Goal: Information Seeking & Learning: Find specific fact

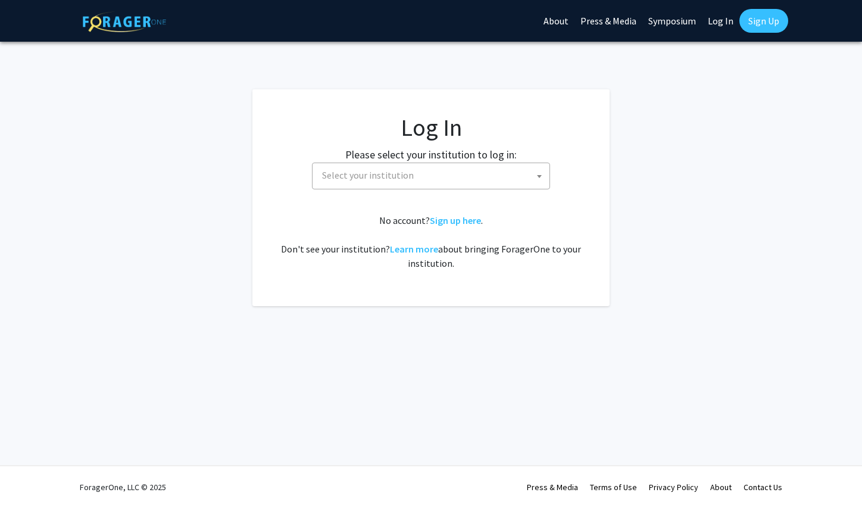
select select
click at [468, 171] on span "Select your institution" at bounding box center [433, 175] width 232 height 24
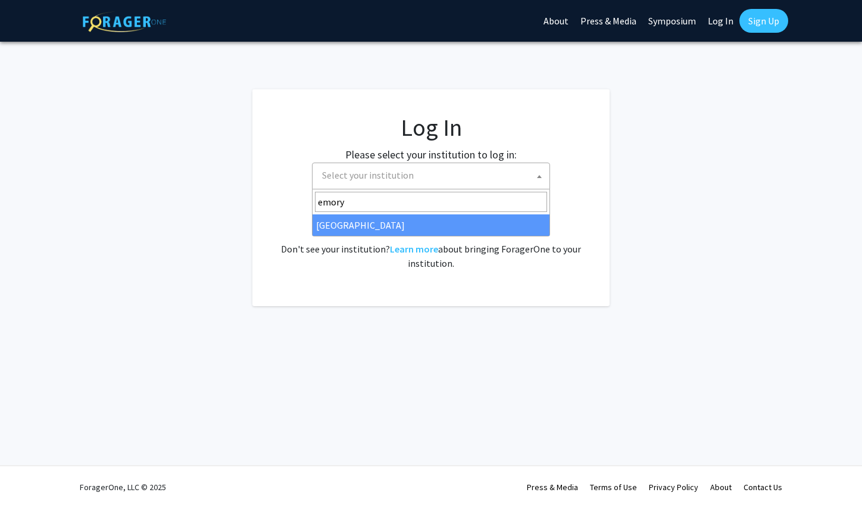
type input "emory"
select select "12"
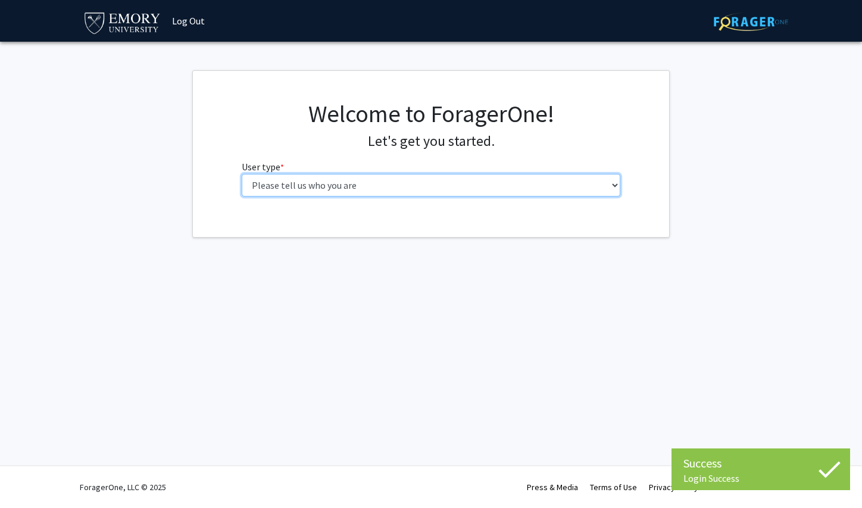
click at [337, 184] on select "Please tell us who you are Undergraduate Student Master's Student Doctoral Cand…" at bounding box center [431, 185] width 379 height 23
select select "1: undergrad"
click at [242, 174] on select "Please tell us who you are Undergraduate Student Master's Student Doctoral Cand…" at bounding box center [431, 185] width 379 height 23
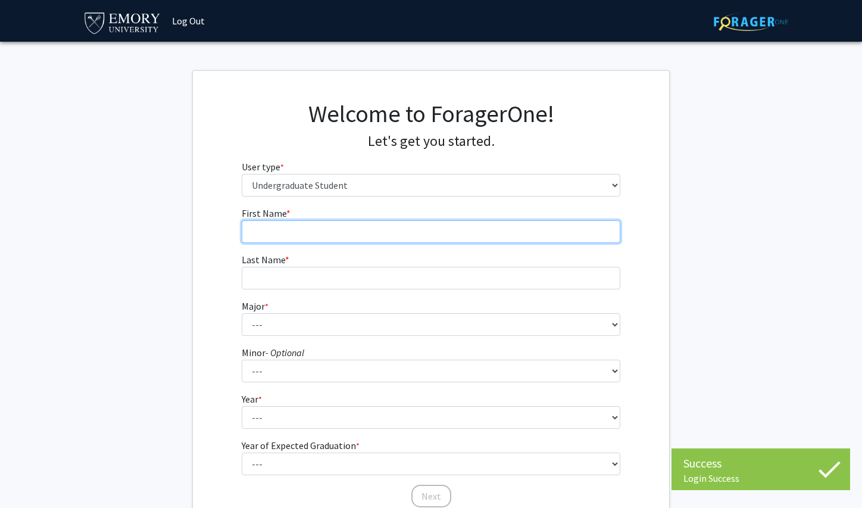
click at [539, 235] on input "First Name * required" at bounding box center [431, 231] width 379 height 23
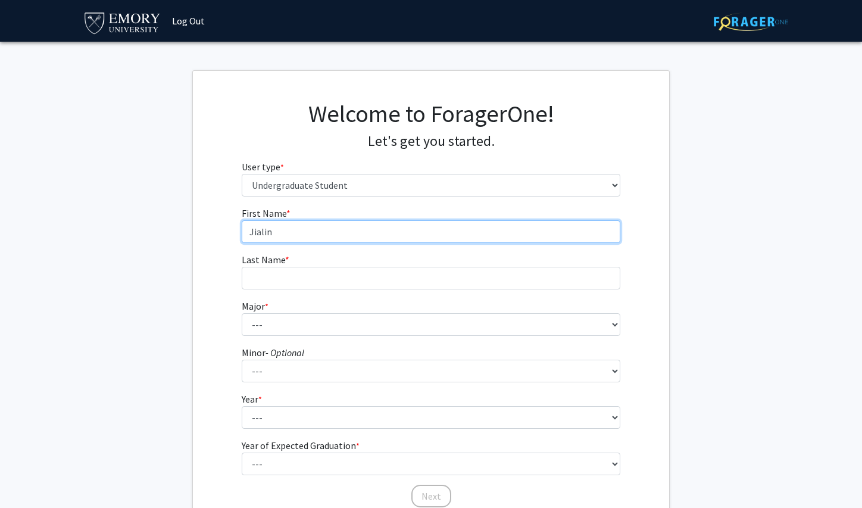
type input "Jialin"
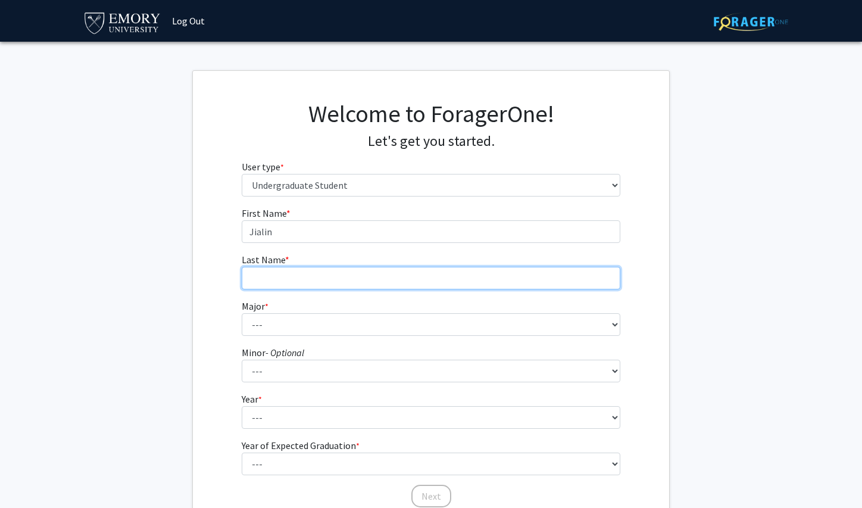
click at [428, 274] on input "Last Name * required" at bounding box center [431, 278] width 379 height 23
type input "Pu"
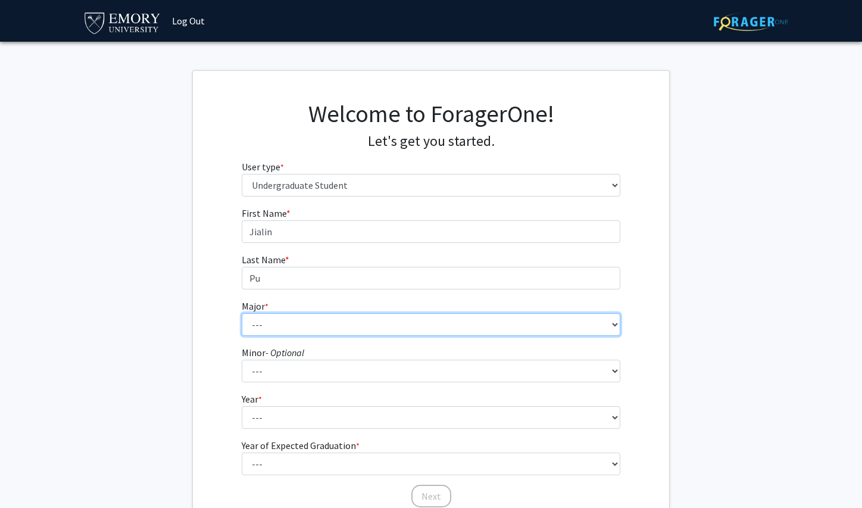
click at [372, 325] on select "--- Accounting African American Studies African Studies American Studies Analyt…" at bounding box center [431, 324] width 379 height 23
select select "23: 984"
click at [242, 313] on select "--- Accounting African American Studies African Studies American Studies Analyt…" at bounding box center [431, 324] width 379 height 23
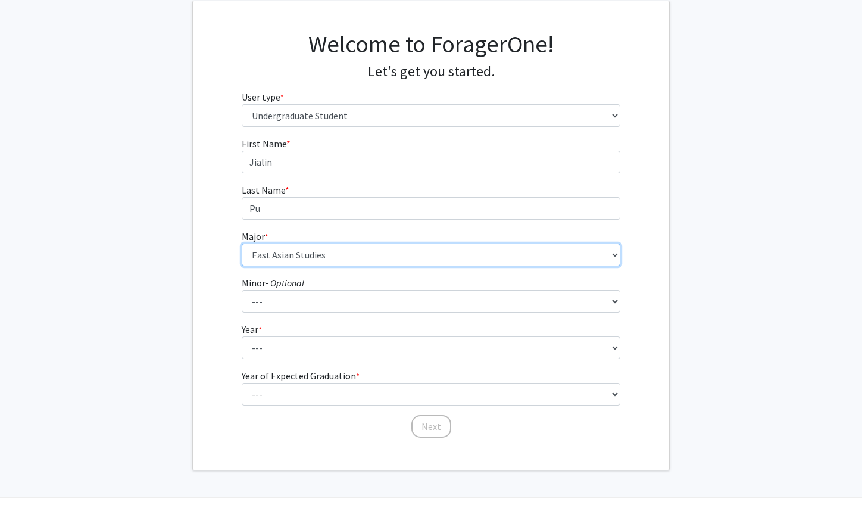
scroll to position [84, 0]
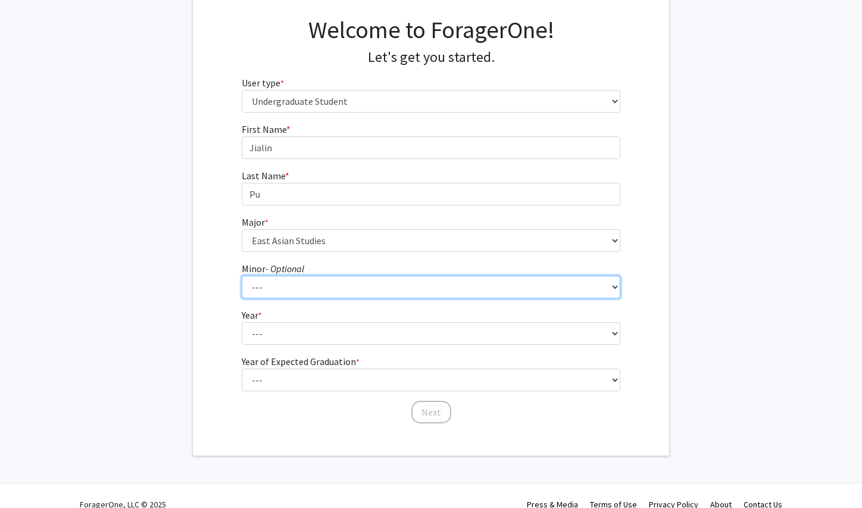
click at [315, 279] on select "--- African American Studies African Studies American Studies Ancient Mediterra…" at bounding box center [431, 287] width 379 height 23
select select "48: 775"
click at [242, 276] on select "--- African American Studies African Studies American Studies Ancient Mediterra…" at bounding box center [431, 287] width 379 height 23
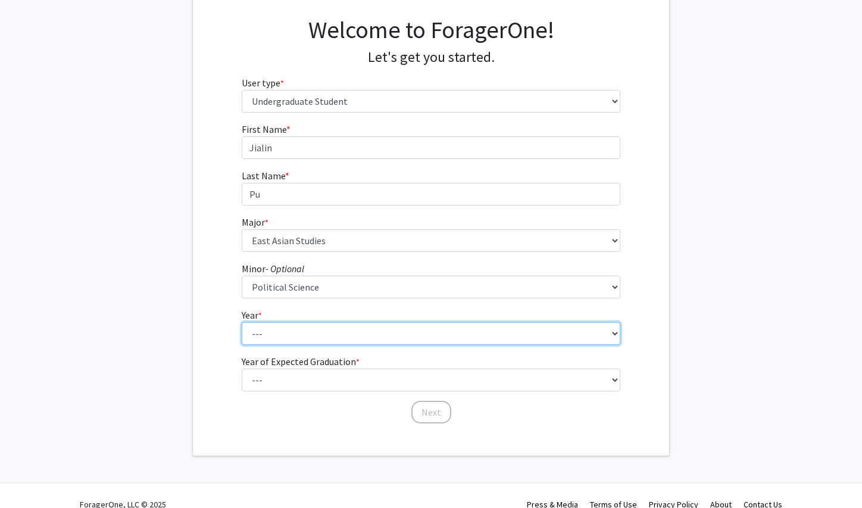
click at [323, 331] on select "--- First-year Sophomore Junior Senior Postbaccalaureate Certificate" at bounding box center [431, 333] width 379 height 23
select select "3: junior"
click at [242, 322] on select "--- First-year Sophomore Junior Senior Postbaccalaureate Certificate" at bounding box center [431, 333] width 379 height 23
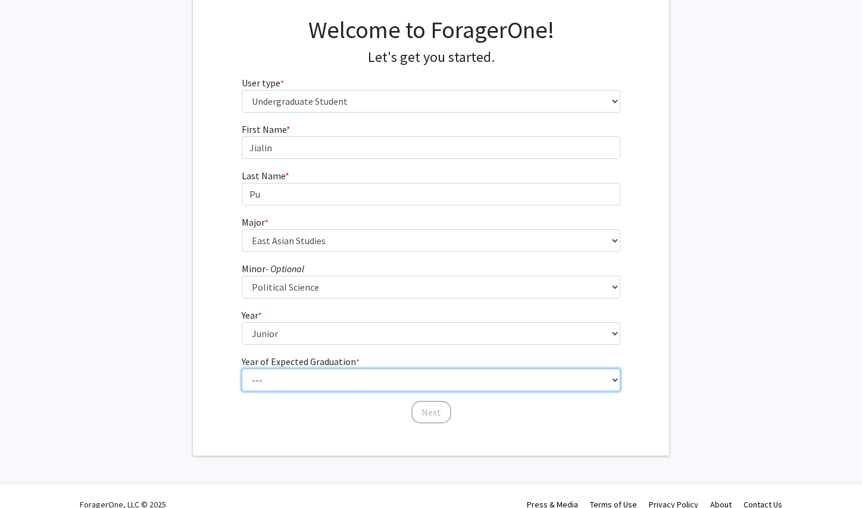
click at [318, 386] on select "--- 2025 2026 2027 2028 2029 2030 2031 2032 2033 2034" at bounding box center [431, 379] width 379 height 23
select select "3: 2027"
click at [242, 368] on select "--- 2025 2026 2027 2028 2029 2030 2031 2032 2033 2034" at bounding box center [431, 379] width 379 height 23
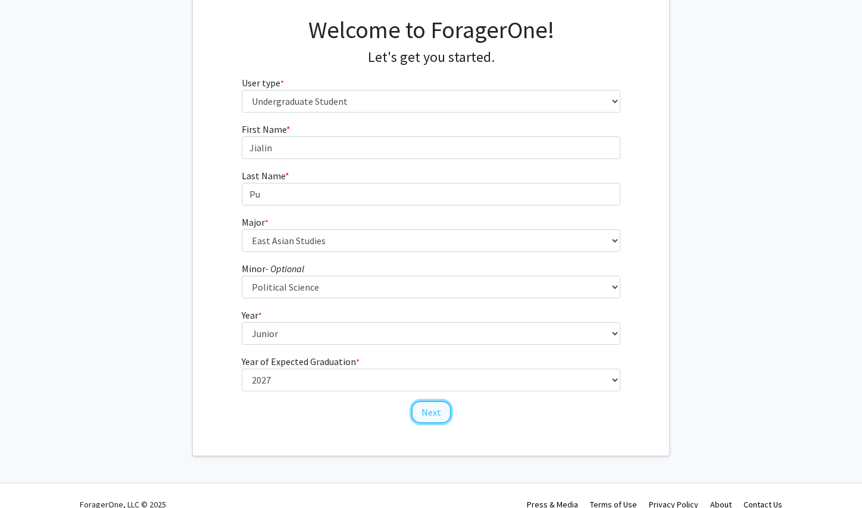
click at [435, 415] on button "Next" at bounding box center [431, 411] width 40 height 23
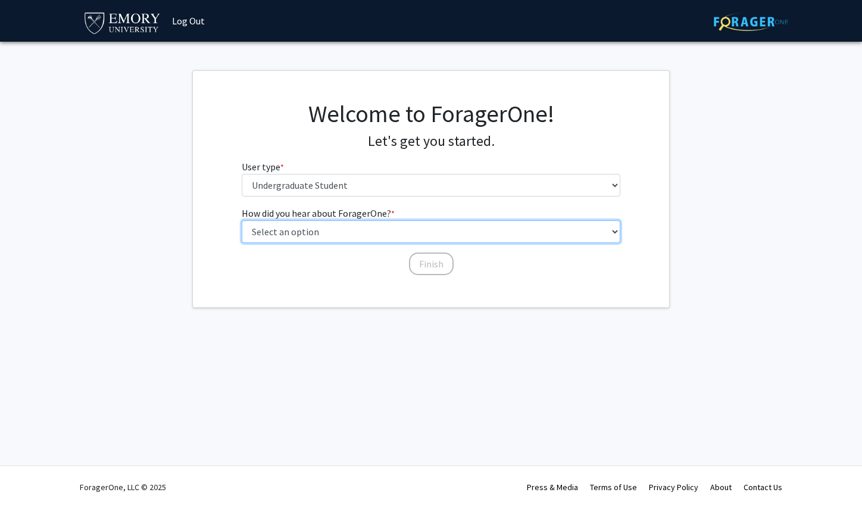
click at [400, 229] on select "Select an option Peer/student recommendation Faculty/staff recommendation Unive…" at bounding box center [431, 231] width 379 height 23
click at [242, 220] on select "Select an option Peer/student recommendation Faculty/staff recommendation Unive…" at bounding box center [431, 231] width 379 height 23
click at [408, 226] on select "Select an option Peer/student recommendation Faculty/staff recommendation Unive…" at bounding box center [431, 231] width 379 height 23
select select "3: university_website"
click at [242, 220] on select "Select an option Peer/student recommendation Faculty/staff recommendation Unive…" at bounding box center [431, 231] width 379 height 23
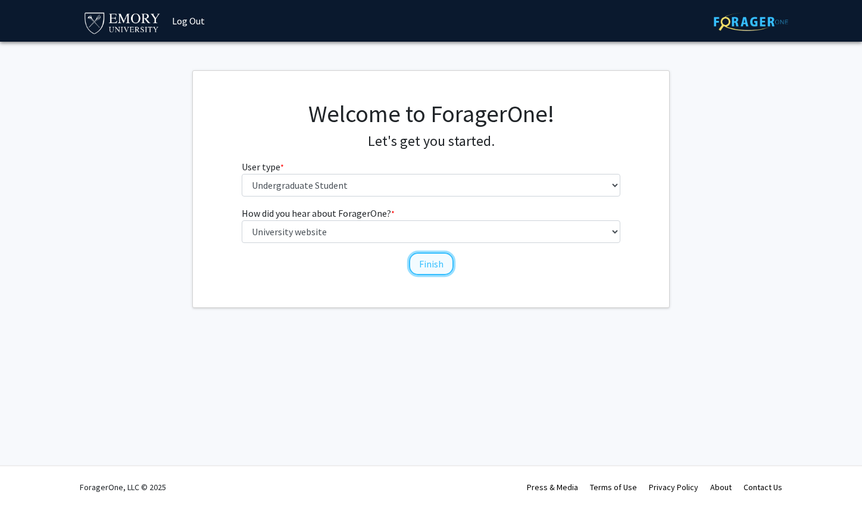
click at [423, 260] on button "Finish" at bounding box center [431, 263] width 45 height 23
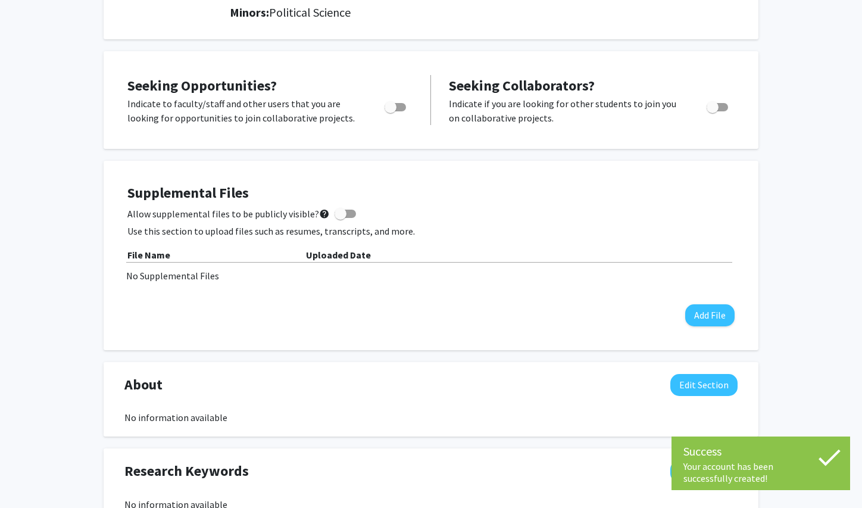
scroll to position [192, 0]
click at [830, 462] on icon at bounding box center [829, 457] width 30 height 30
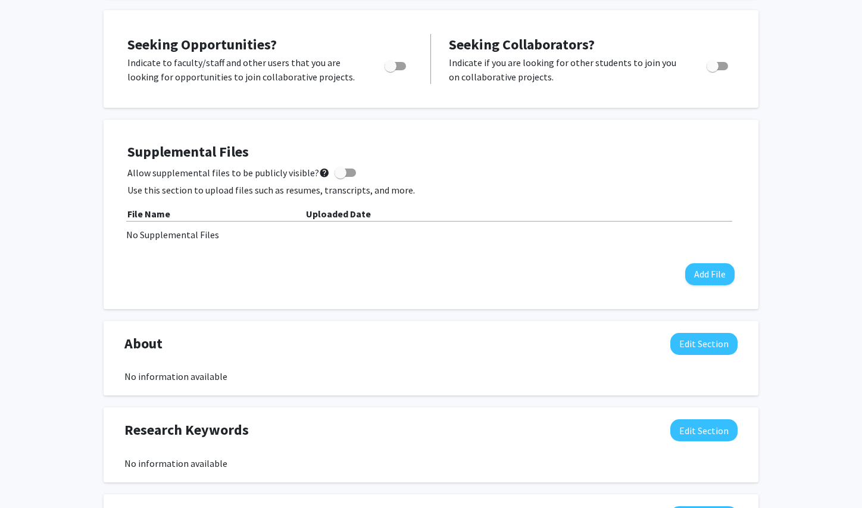
scroll to position [0, 0]
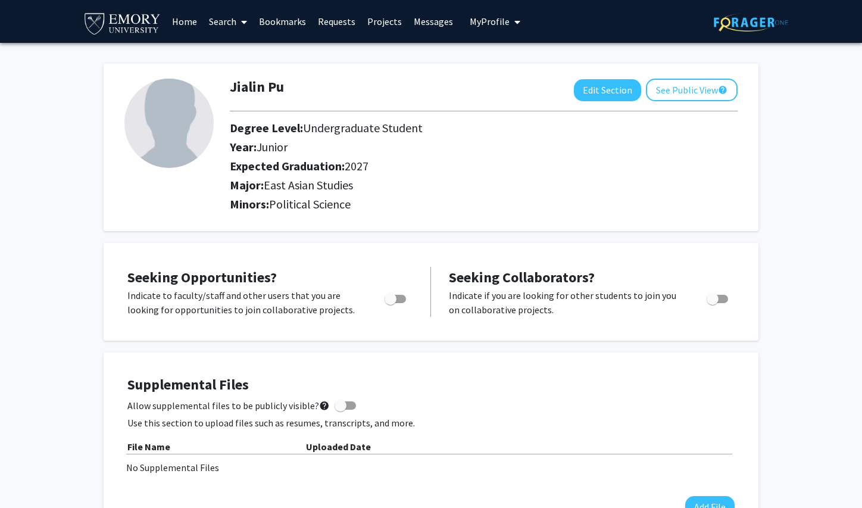
click at [226, 17] on link "Search" at bounding box center [228, 22] width 50 height 42
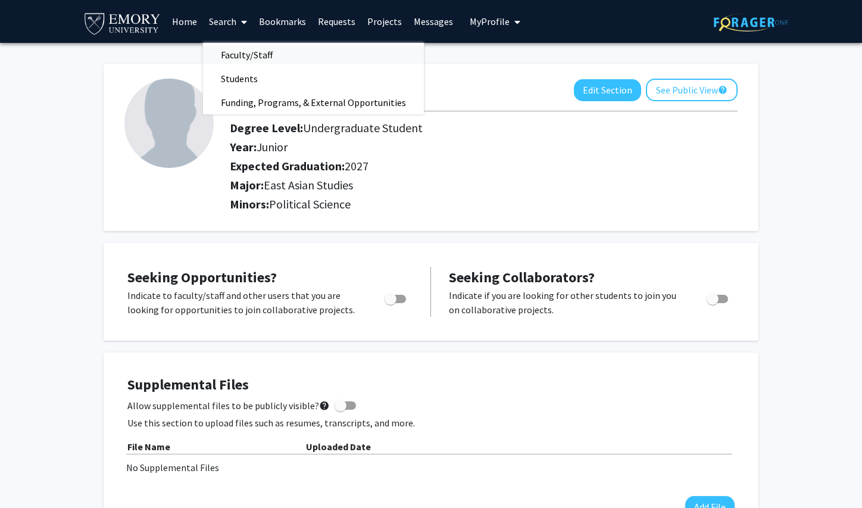
click at [225, 56] on span "Faculty/Staff" at bounding box center [246, 55] width 87 height 24
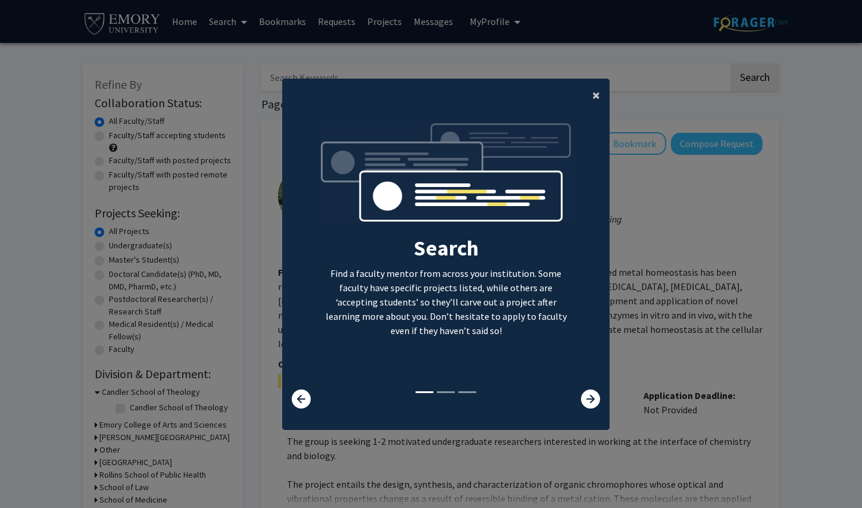
click at [590, 92] on button "×" at bounding box center [596, 95] width 27 height 33
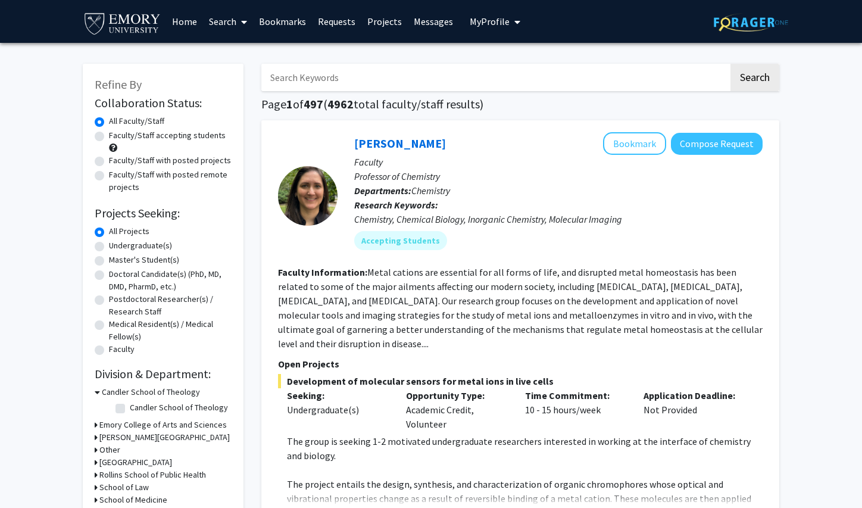
click at [461, 75] on input "Search Keywords" at bounding box center [494, 77] width 467 height 27
type input "emory"
click at [730, 64] on button "Search" at bounding box center [754, 77] width 49 height 27
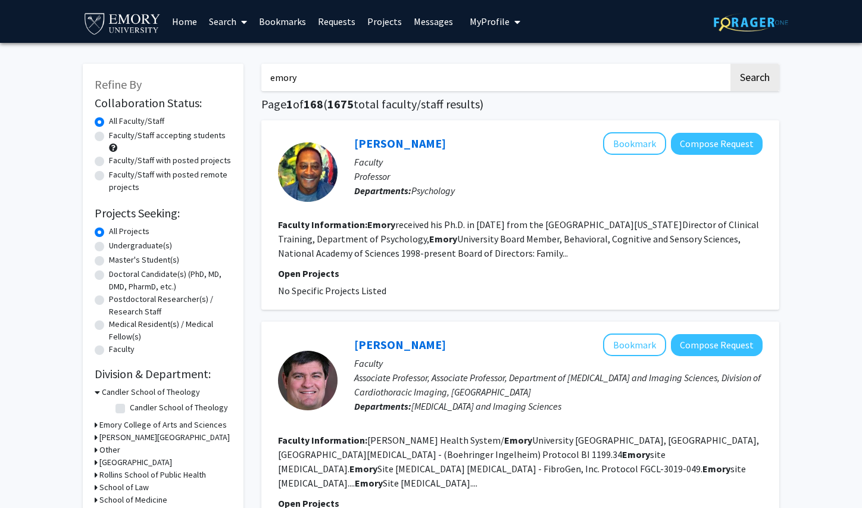
drag, startPoint x: 479, startPoint y: 74, endPoint x: 232, endPoint y: 72, distance: 247.0
click at [730, 64] on button "Search" at bounding box center [754, 77] width 49 height 27
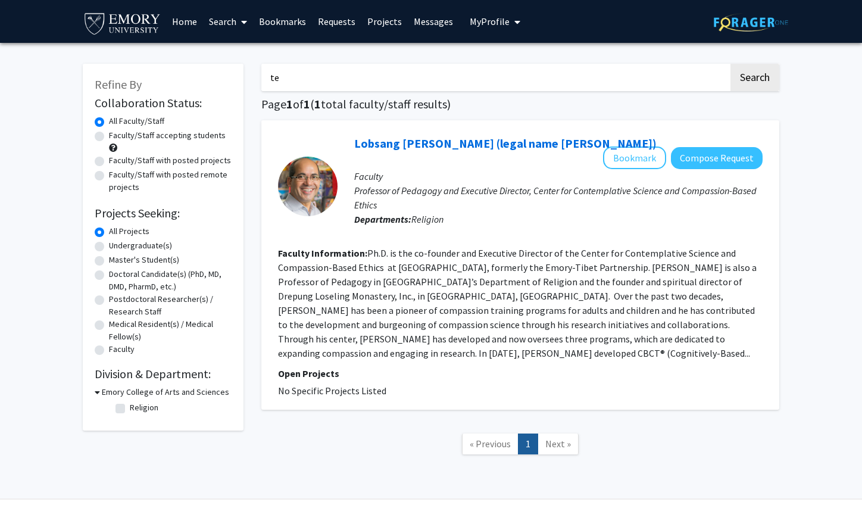
type input "t"
type input "tsepak"
click at [730, 64] on button "Search" at bounding box center [754, 77] width 49 height 27
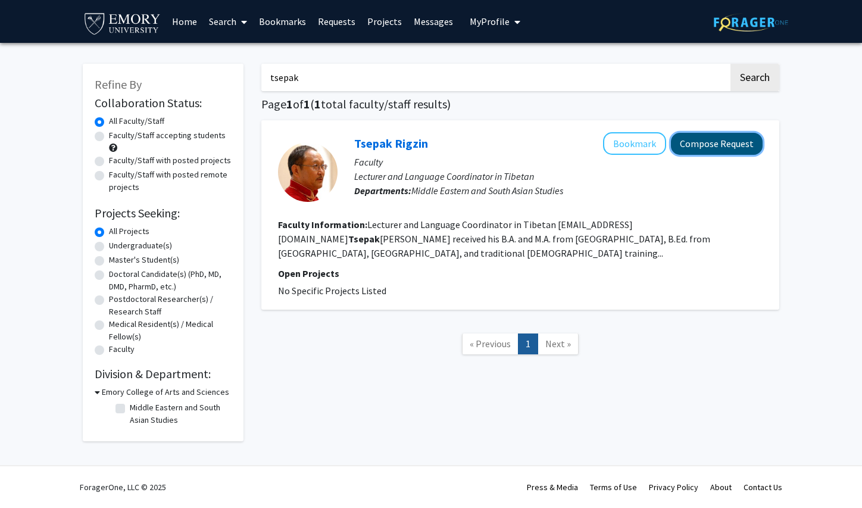
click at [698, 148] on button "Compose Request" at bounding box center [717, 144] width 92 height 22
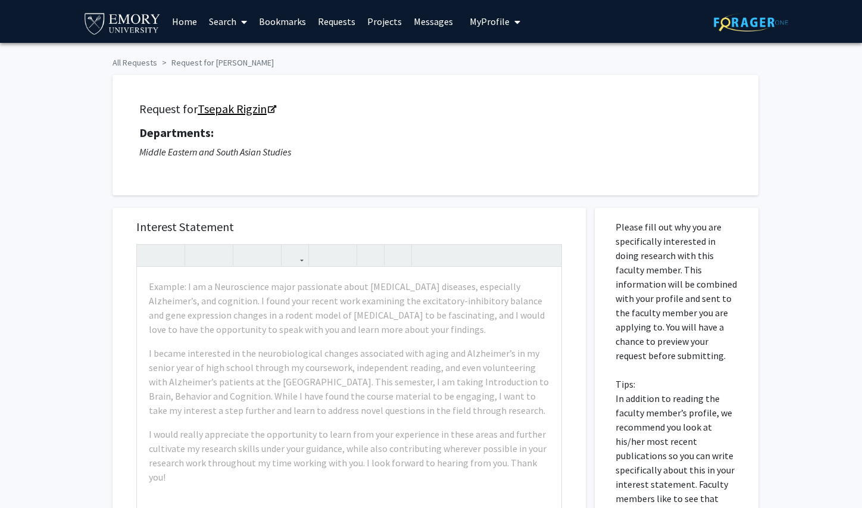
click at [267, 106] on link "Tsepak Rigzin" at bounding box center [236, 108] width 77 height 15
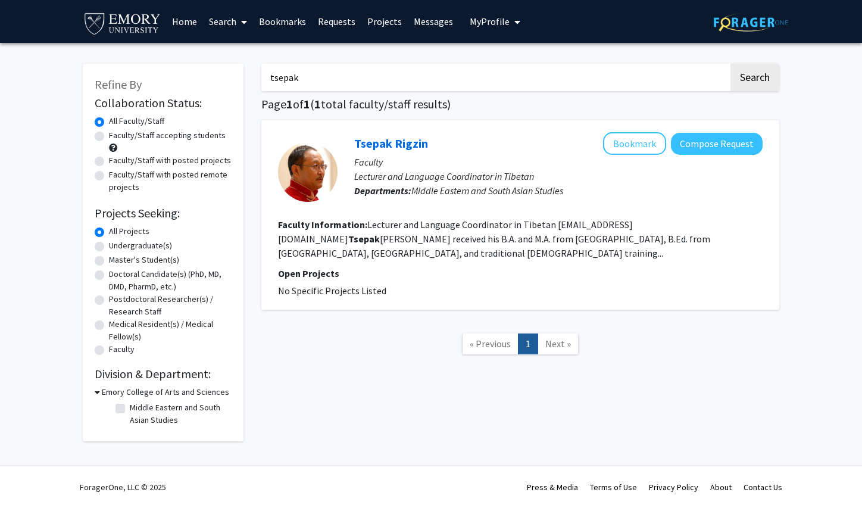
click at [427, 78] on input "tsepak" at bounding box center [494, 77] width 467 height 27
type input "t"
type input "[GEOGRAPHIC_DATA]"
click at [730, 64] on button "Search" at bounding box center [754, 77] width 49 height 27
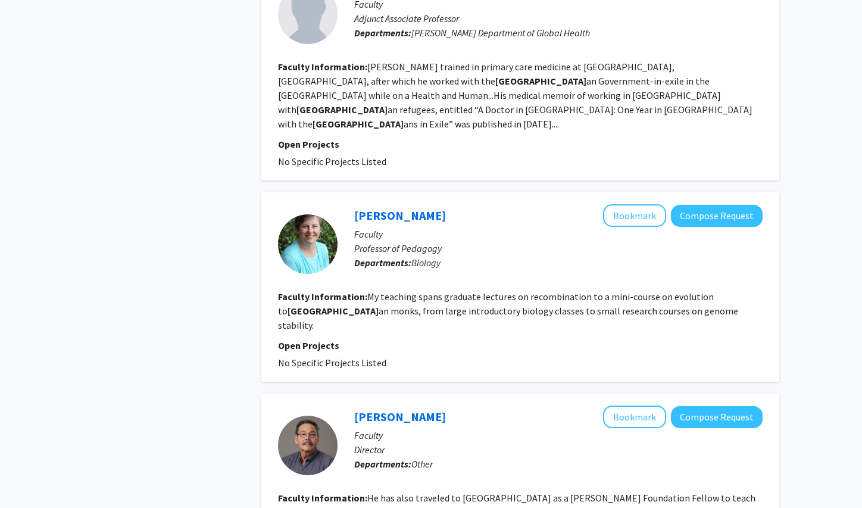
scroll to position [1767, 0]
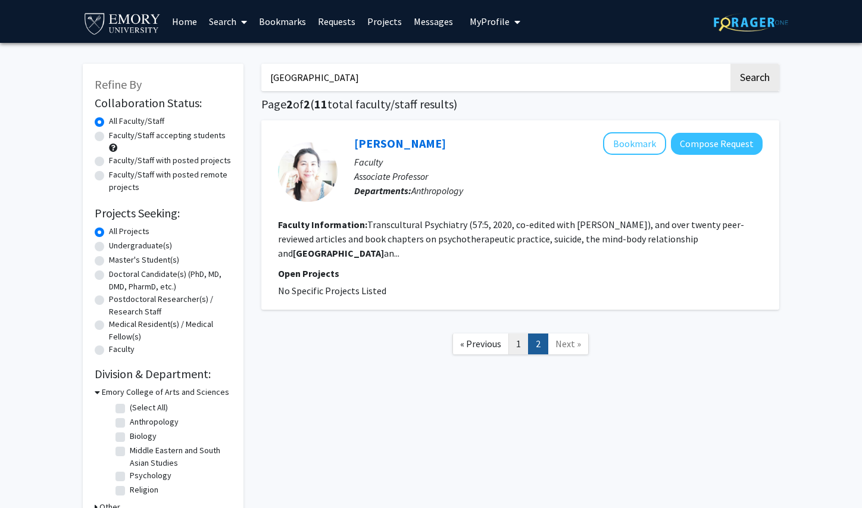
click at [522, 333] on link "1" at bounding box center [518, 343] width 20 height 21
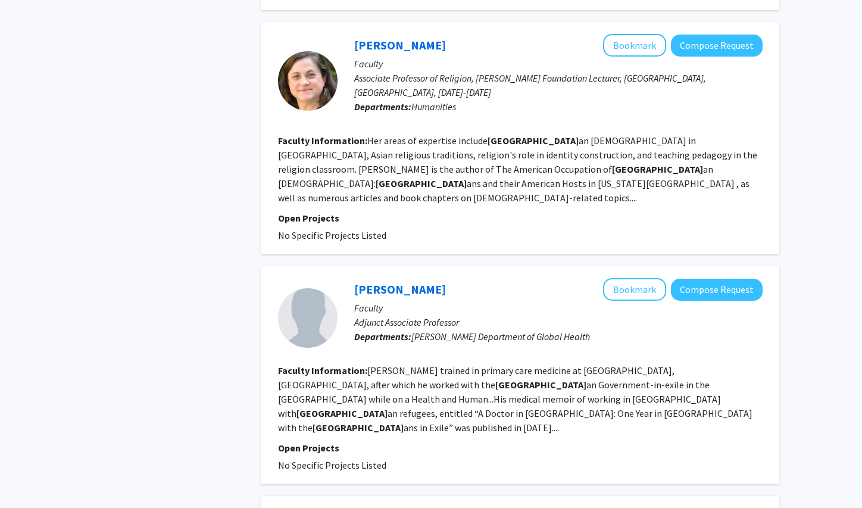
scroll to position [1449, 0]
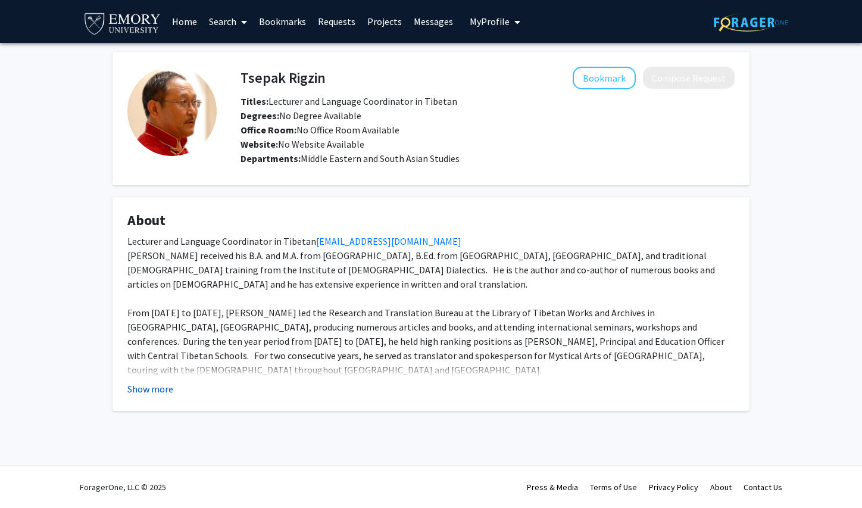
click at [156, 389] on button "Show more" at bounding box center [150, 388] width 46 height 14
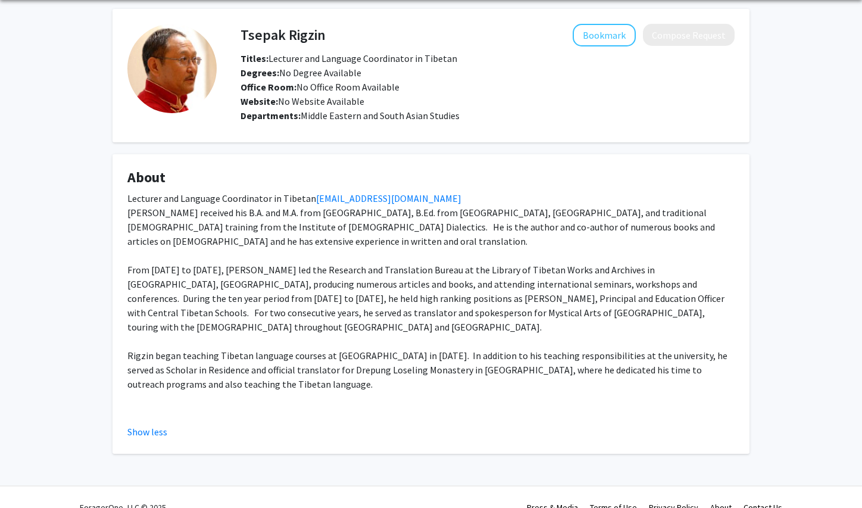
scroll to position [49, 0]
